Goal: Participate in discussion: Engage in conversation with other users on a specific topic

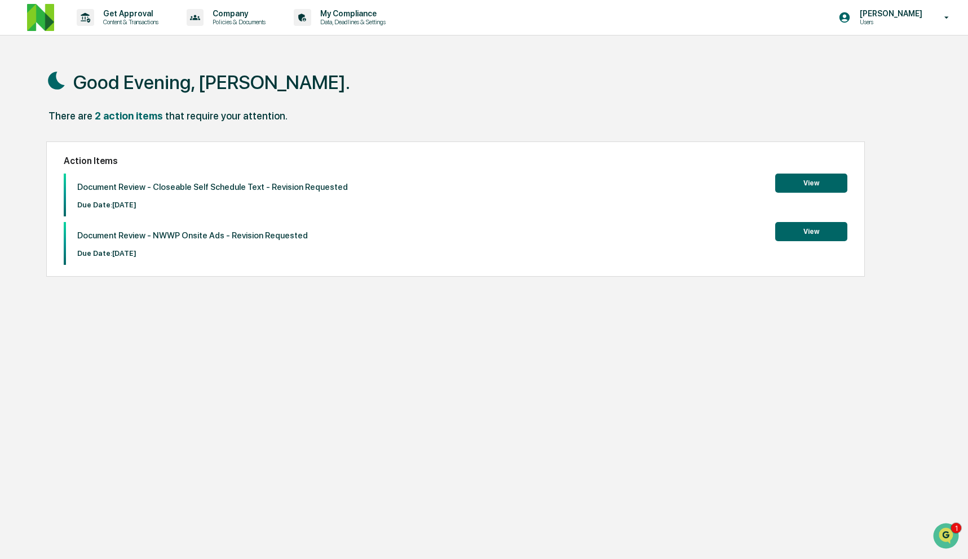
click at [805, 231] on button "View" at bounding box center [811, 231] width 72 height 19
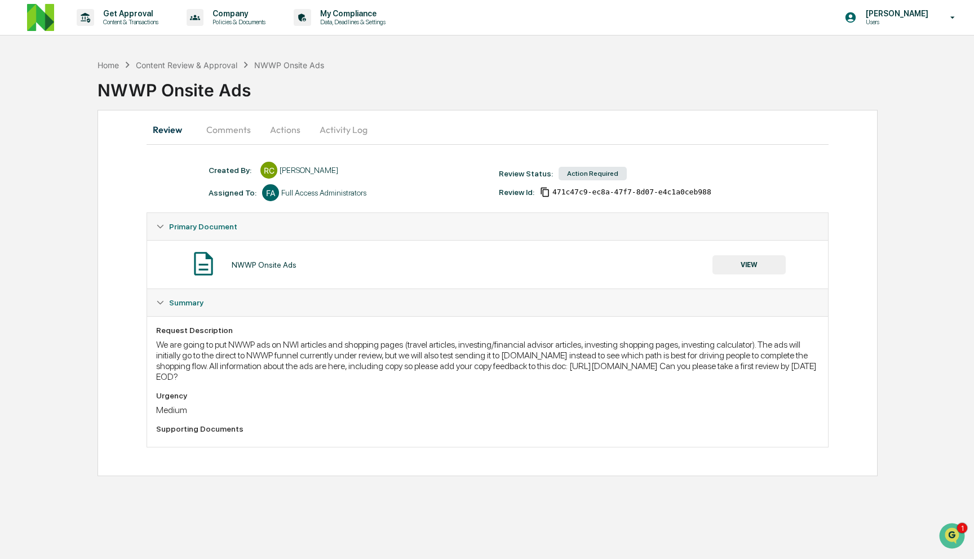
click at [245, 132] on button "Comments" at bounding box center [228, 129] width 63 height 27
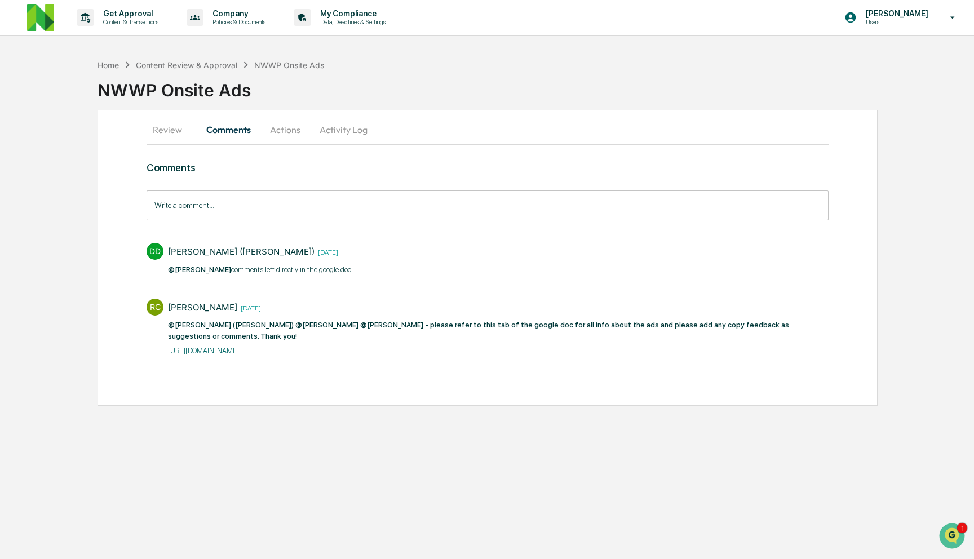
click at [321, 217] on input "Write a comment..." at bounding box center [488, 206] width 682 height 30
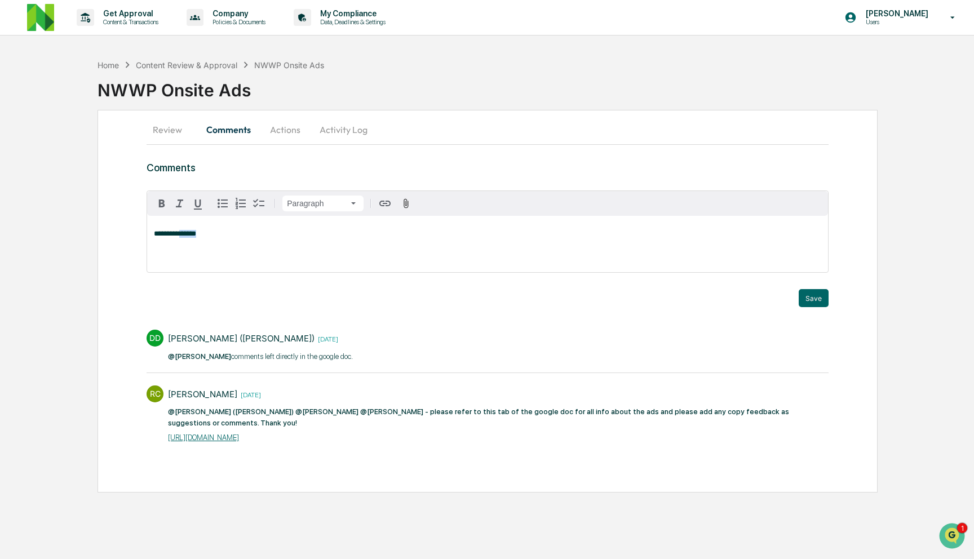
drag, startPoint x: 253, startPoint y: 244, endPoint x: 190, endPoint y: 236, distance: 63.6
click at [190, 236] on div "**********" at bounding box center [487, 244] width 681 height 56
click at [205, 255] on div "[PERSON_NAME]" at bounding box center [191, 252] width 74 height 14
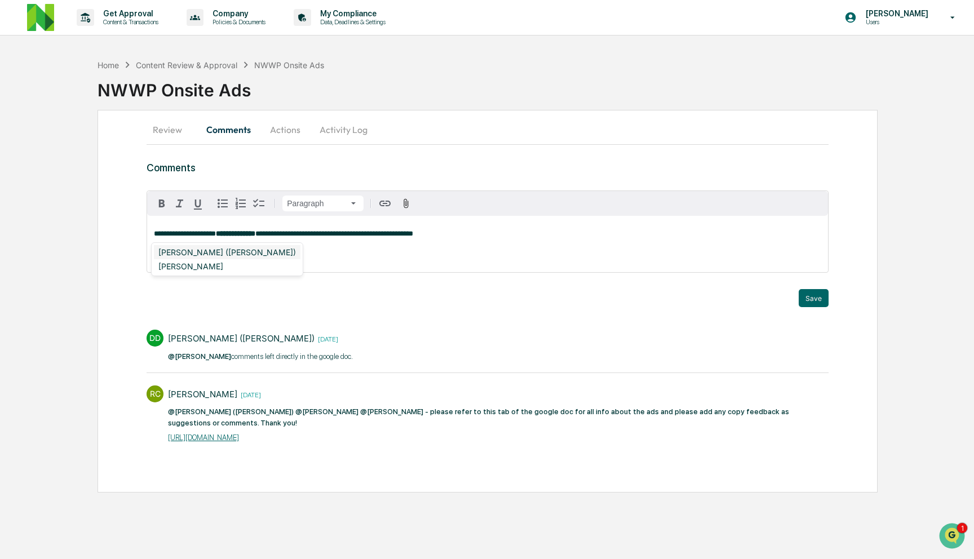
click at [250, 249] on div "[PERSON_NAME] ([PERSON_NAME])" at bounding box center [227, 252] width 147 height 14
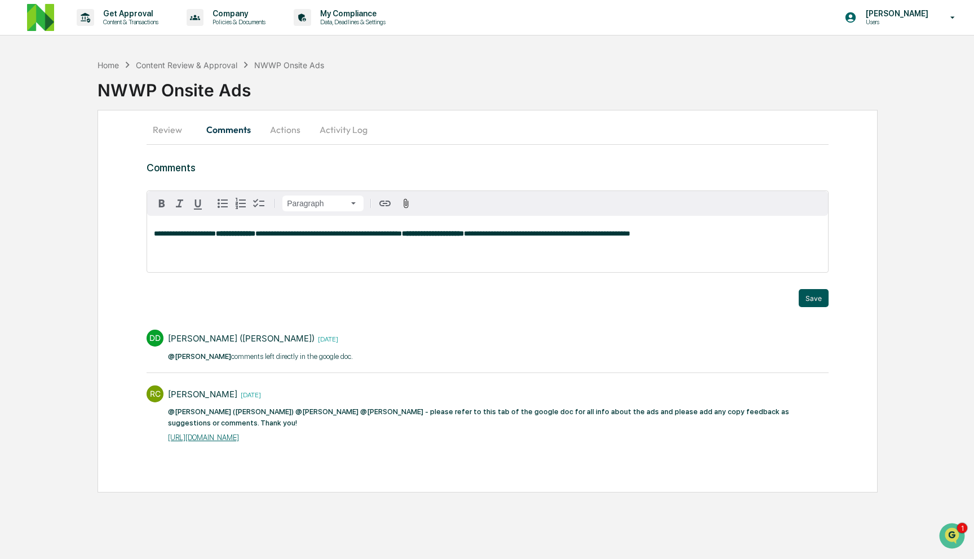
click at [813, 303] on button "Save" at bounding box center [814, 298] width 30 height 18
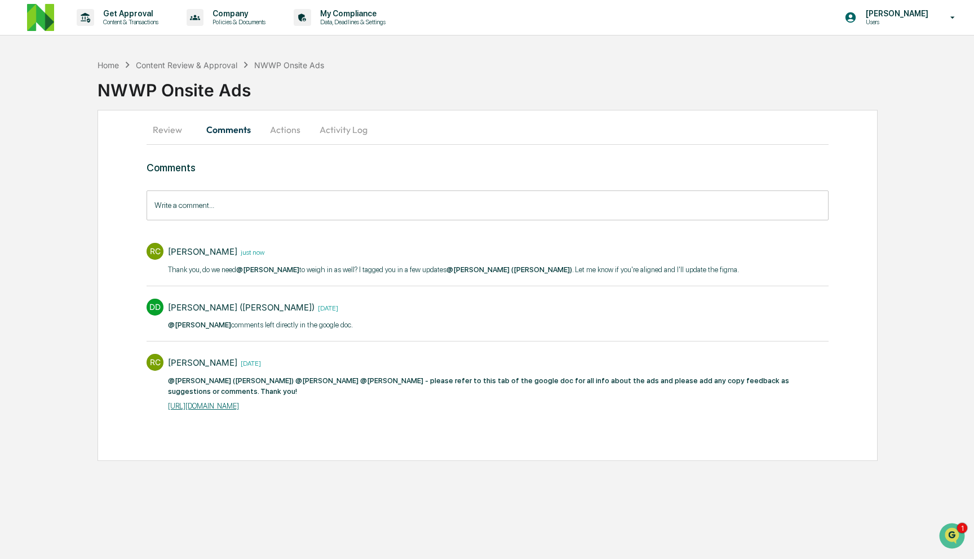
click at [176, 132] on button "Review" at bounding box center [172, 129] width 51 height 27
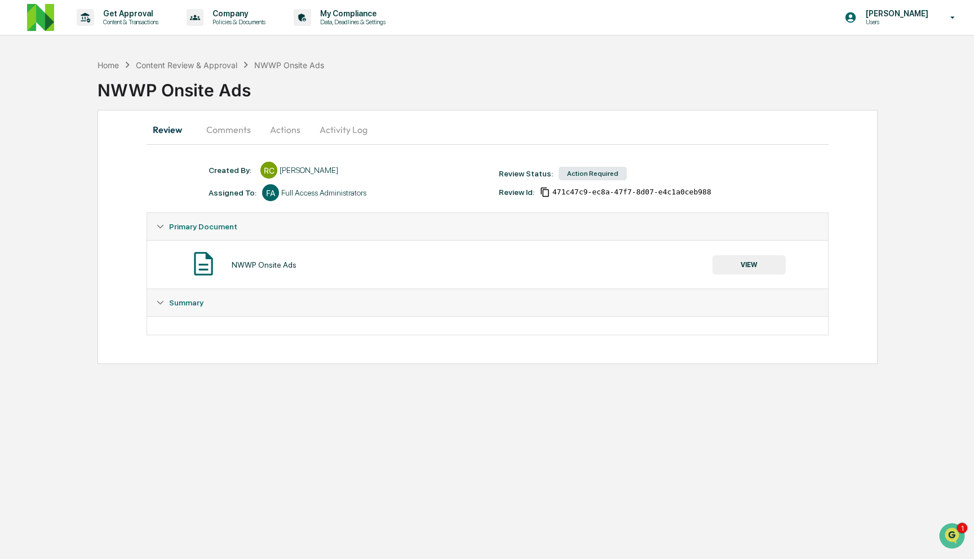
click at [176, 132] on button "Review" at bounding box center [172, 129] width 51 height 27
